Goal: Task Accomplishment & Management: Manage account settings

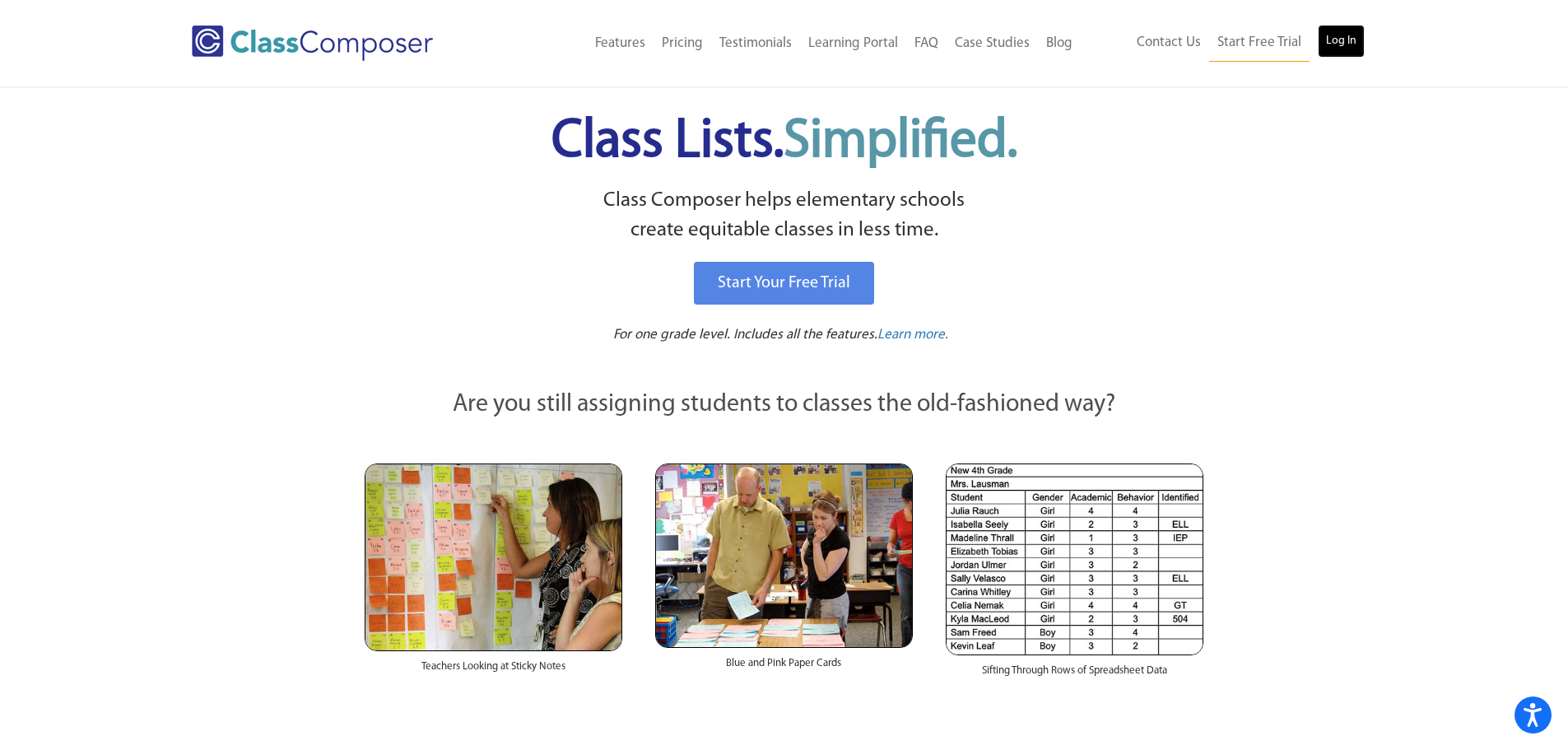
click at [1337, 39] on link "Log In" at bounding box center [1341, 40] width 47 height 33
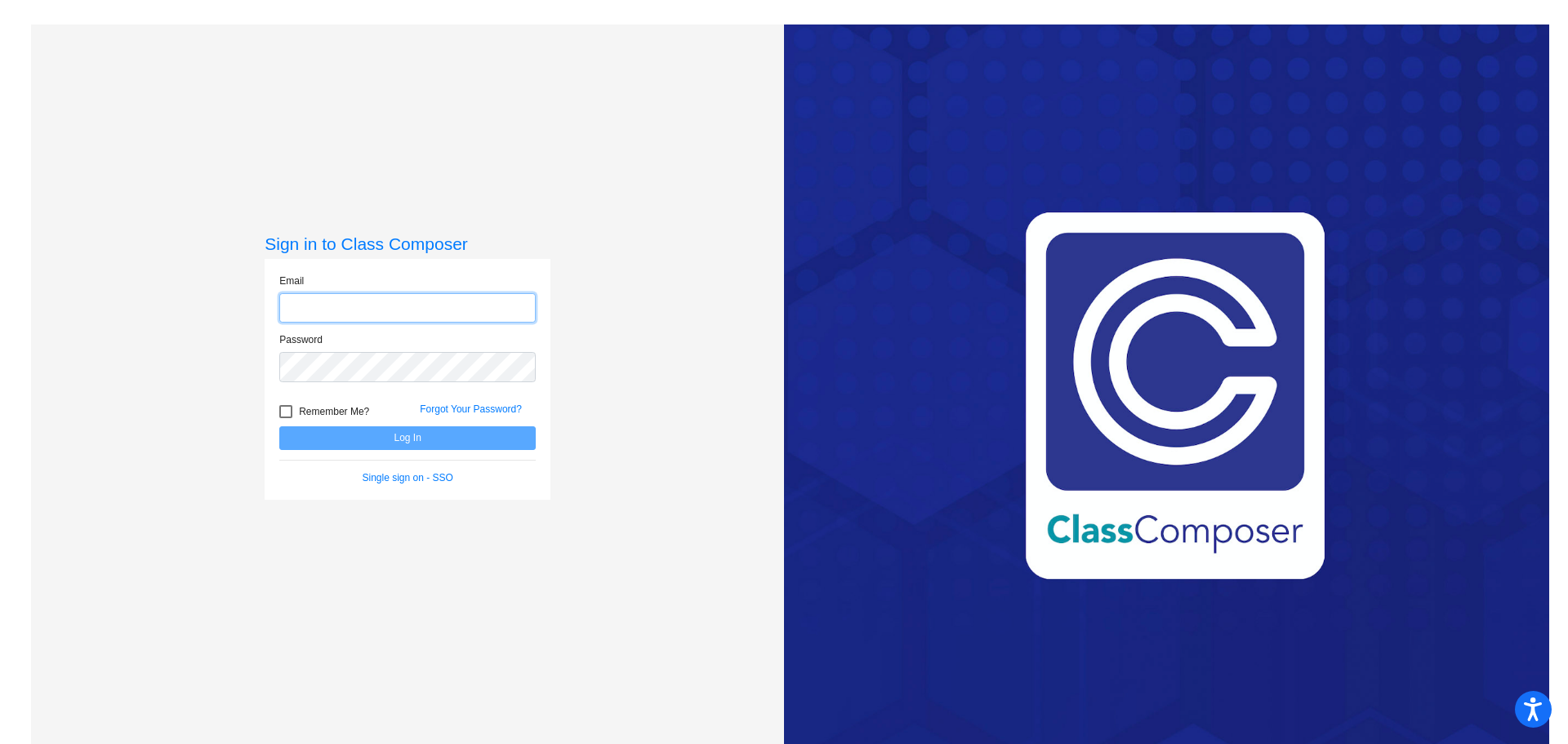
click at [479, 312] on input "email" at bounding box center [408, 308] width 256 height 30
type input "[EMAIL_ADDRESS][DOMAIN_NAME]"
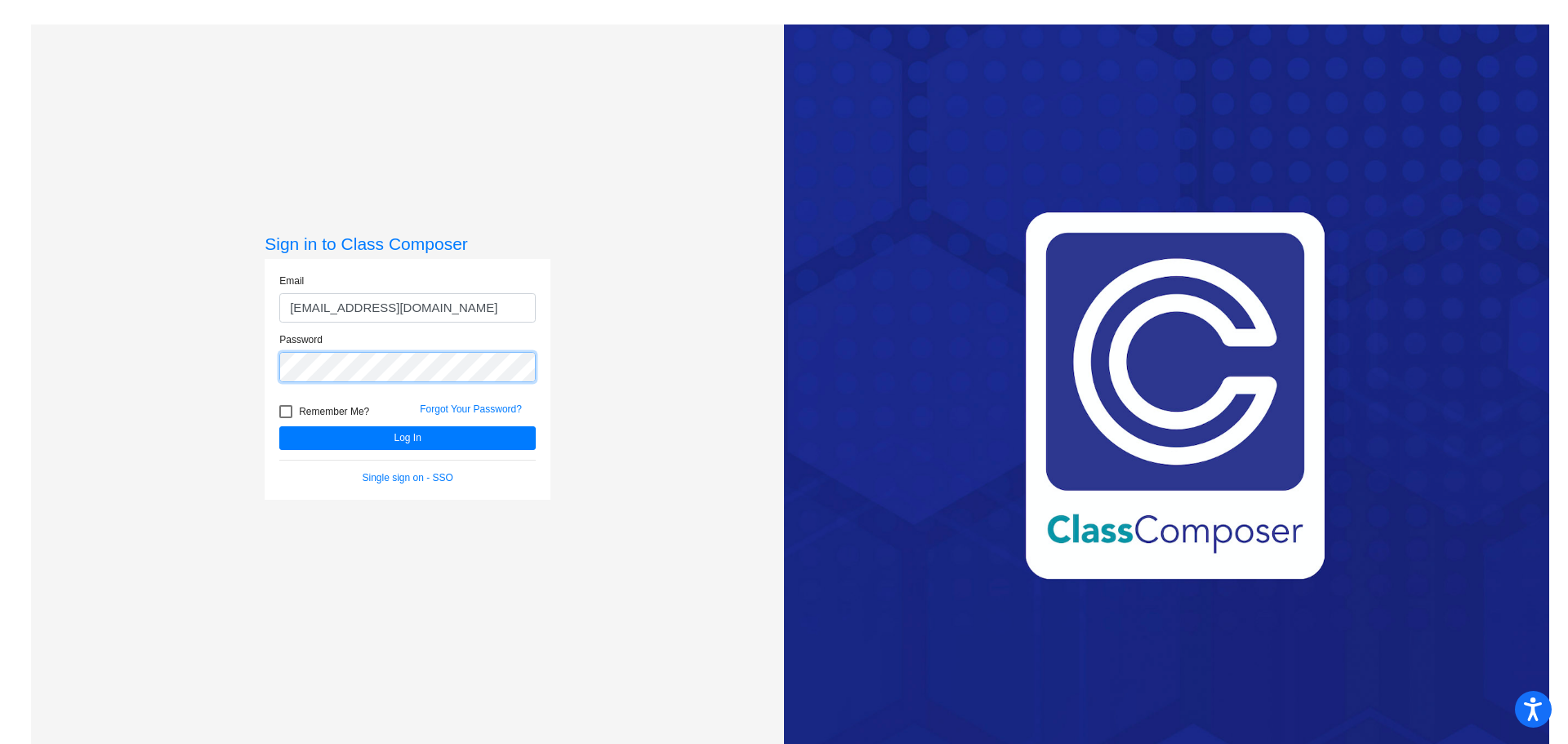
click at [280, 426] on button "Log In" at bounding box center [408, 438] width 256 height 23
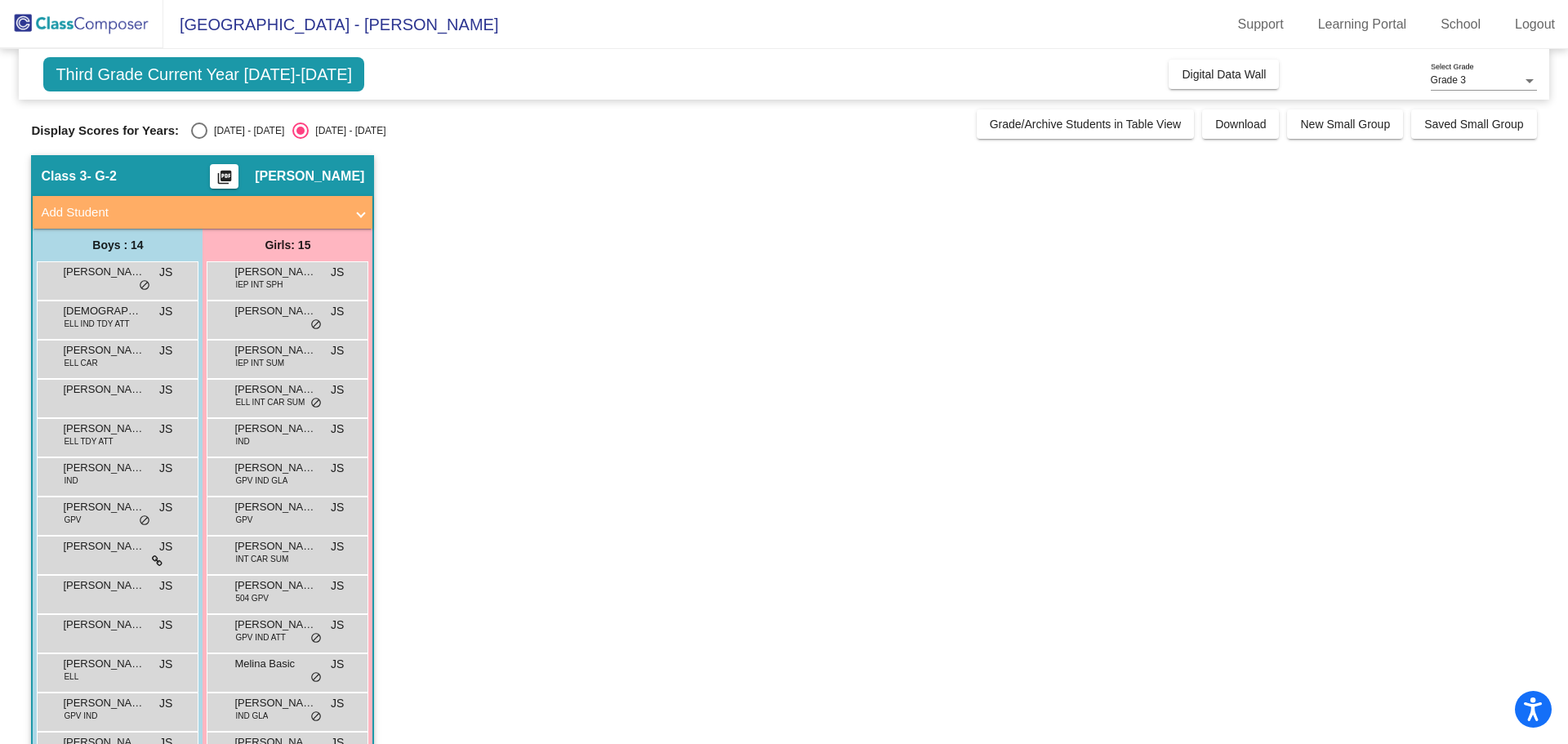
click at [204, 134] on div "Select an option" at bounding box center [200, 131] width 17 height 17
click at [199, 139] on input "[DATE] - [DATE]" at bounding box center [198, 139] width 1 height 1
radio input "true"
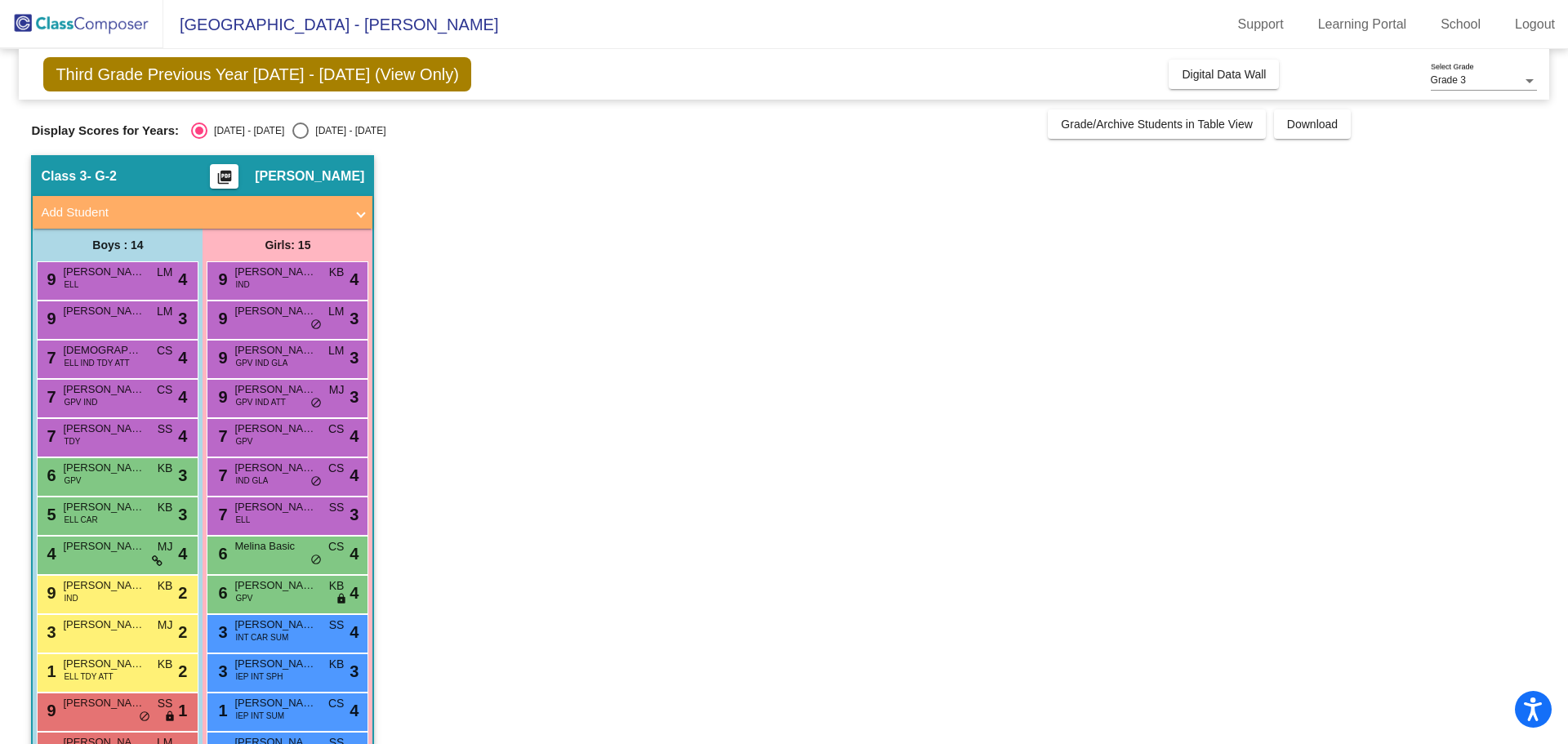
click at [300, 139] on input "[DATE] - [DATE]" at bounding box center [300, 139] width 1 height 1
radio input "true"
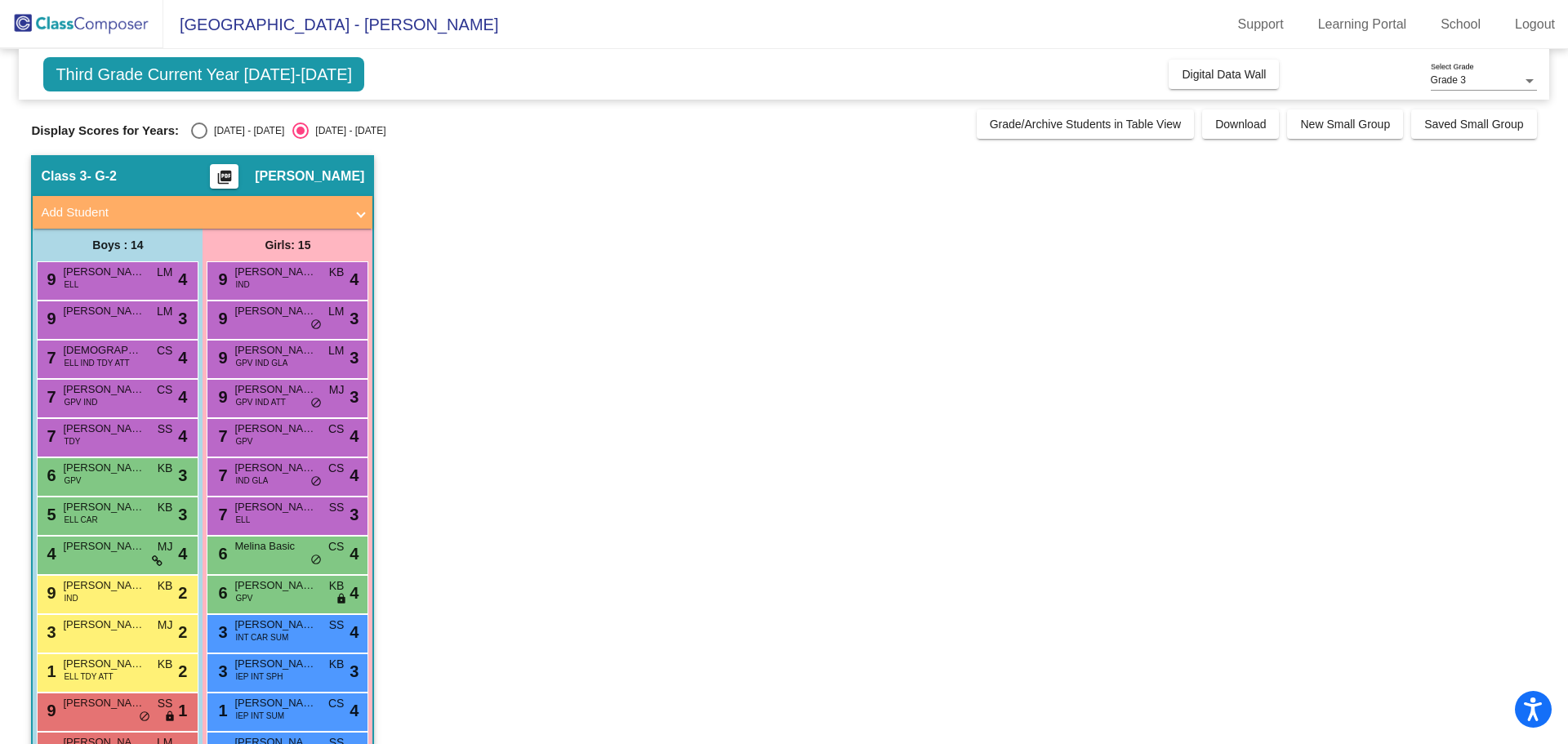
click at [488, 260] on app-classroom "Class 3 - G-2 picture_as_pdf [PERSON_NAME] Add Student First Name Last Name Stu…" at bounding box center [783, 514] width 1505 height 720
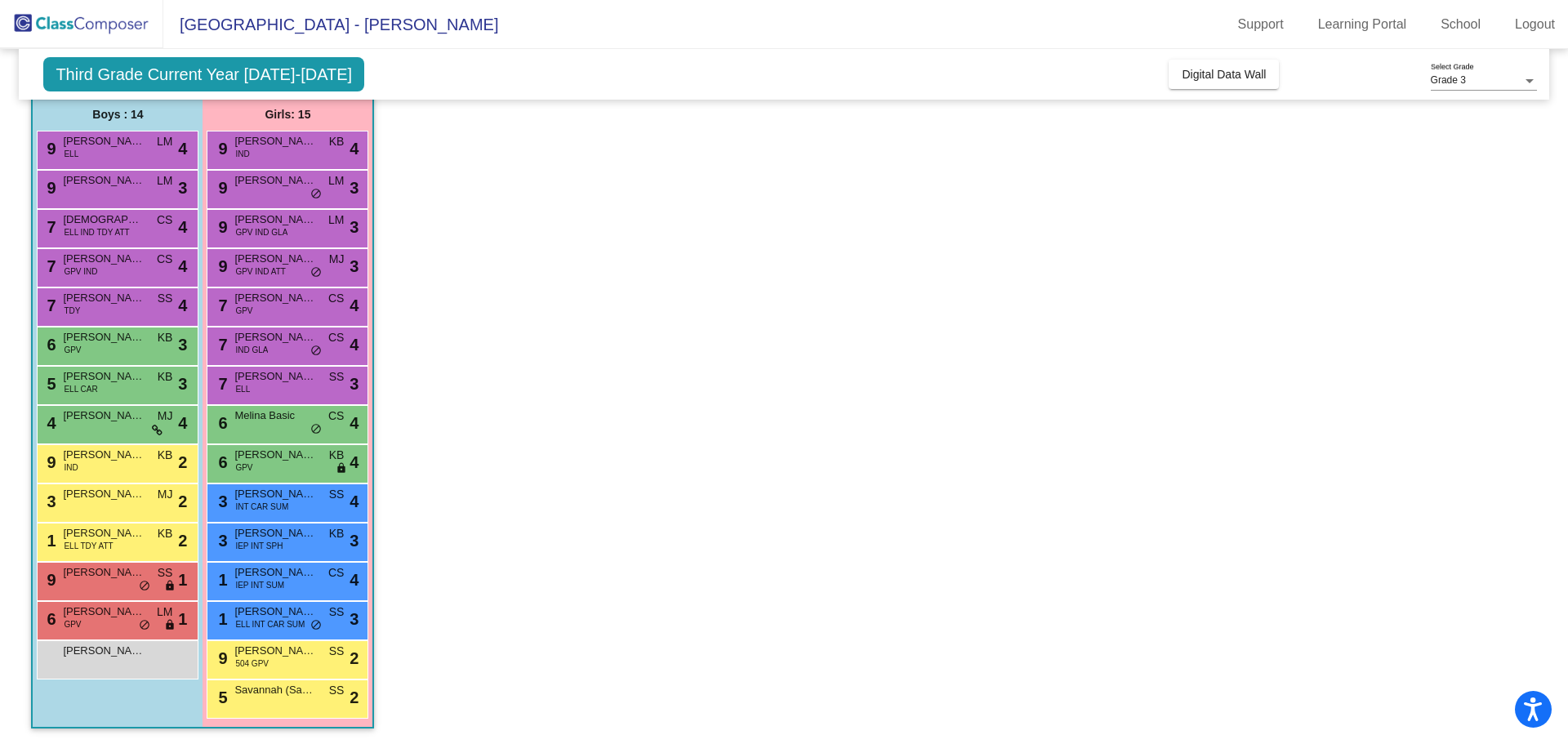
scroll to position [131, 0]
click at [283, 191] on div "9 [PERSON_NAME] lock do_not_disturb_alt 3" at bounding box center [286, 186] width 156 height 33
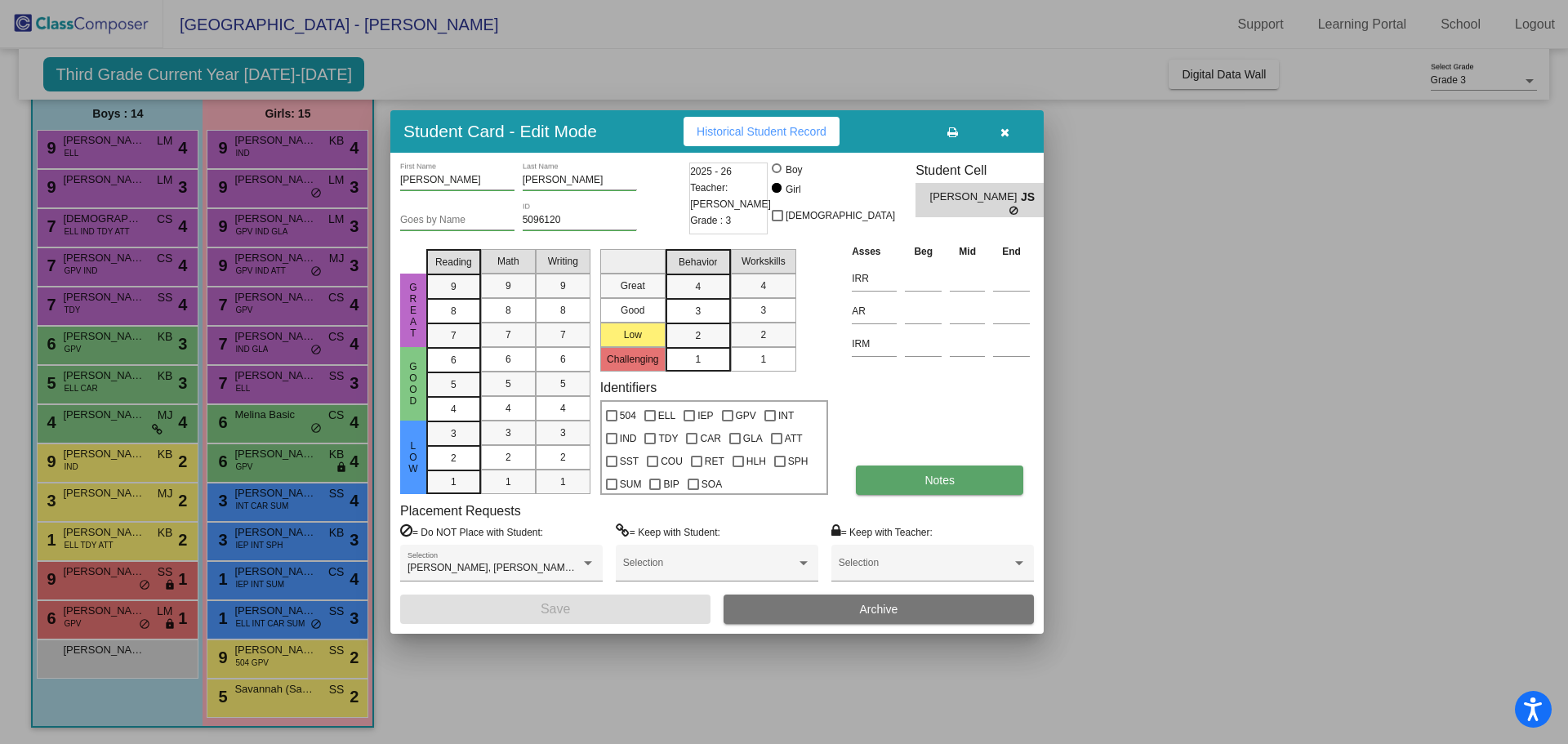
click at [904, 473] on button "Notes" at bounding box center [939, 479] width 167 height 29
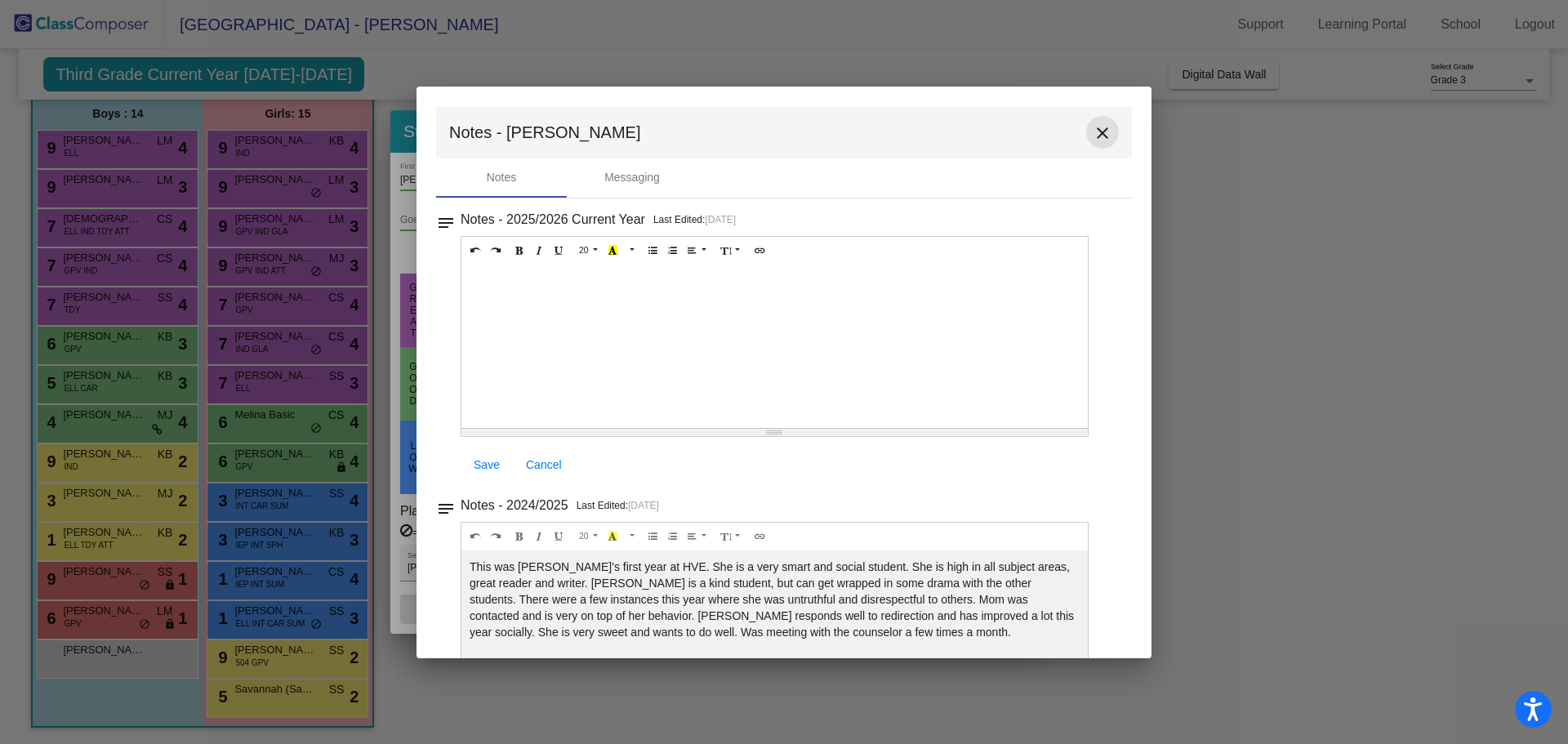
click at [1094, 134] on mat-icon "close" at bounding box center [1103, 133] width 20 height 20
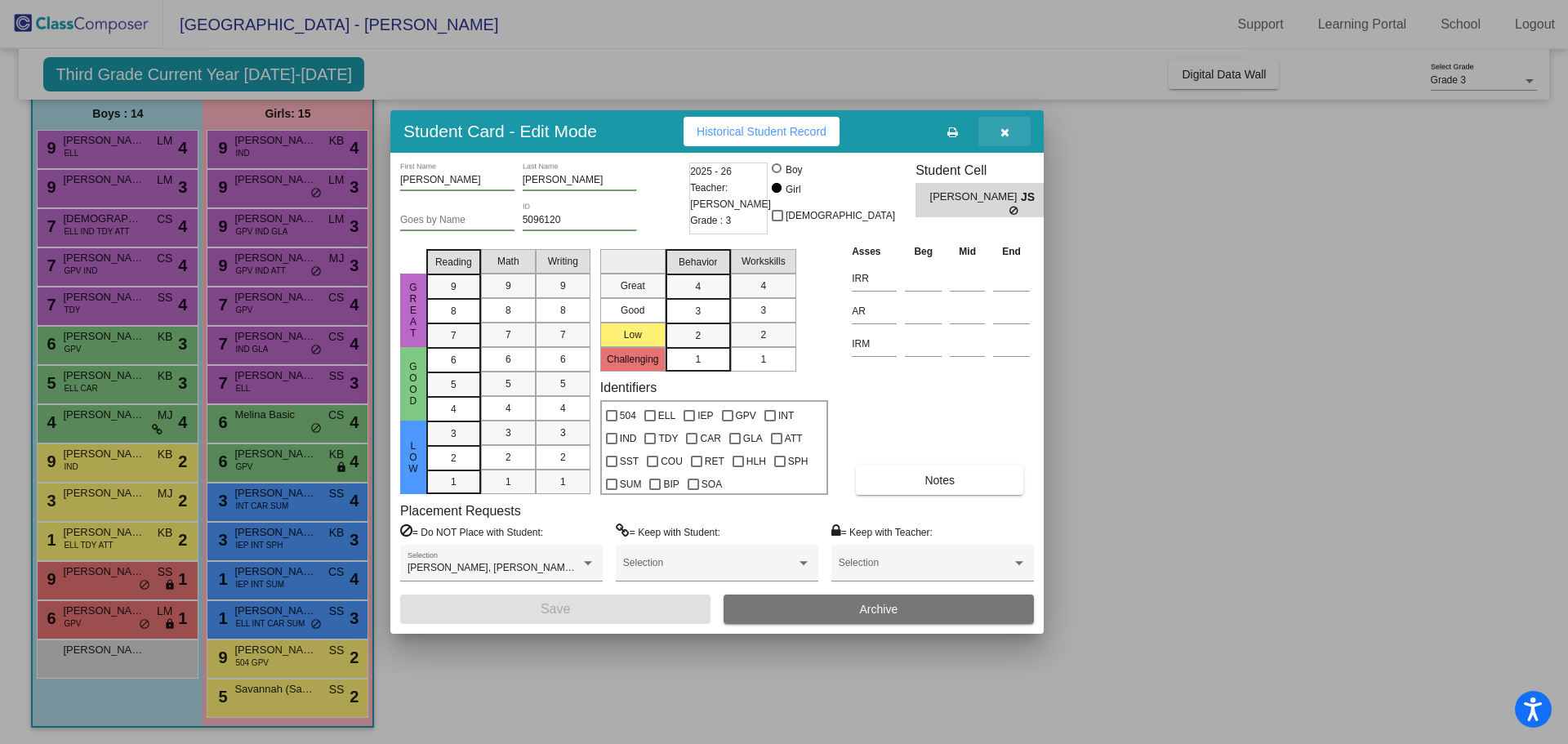
click at [1001, 129] on icon "button" at bounding box center [1005, 132] width 9 height 12
